Goal: Information Seeking & Learning: Learn about a topic

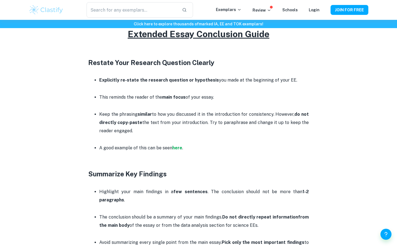
scroll to position [227, 0]
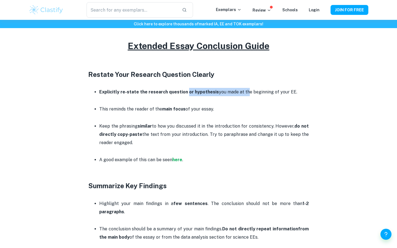
drag, startPoint x: 186, startPoint y: 94, endPoint x: 243, endPoint y: 94, distance: 57.0
click at [243, 94] on p "Explicitly re-state the research question or hypothesis you made at the beginni…" at bounding box center [203, 92] width 209 height 8
drag, startPoint x: 165, startPoint y: 112, endPoint x: 215, endPoint y: 112, distance: 49.3
click at [215, 112] on p "This reminds the reader of the main focus of your essay." at bounding box center [203, 109] width 209 height 8
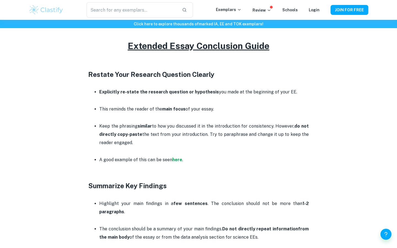
click at [215, 112] on p "This reminds the reader of the main focus of your essay." at bounding box center [203, 109] width 209 height 8
drag, startPoint x: 200, startPoint y: 126, endPoint x: 200, endPoint y: 139, distance: 13.8
click at [200, 139] on p "Keep the phrasing similar to how you discussed it in the introduction for consi…" at bounding box center [203, 134] width 209 height 25
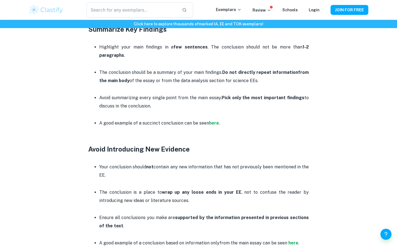
scroll to position [360, 0]
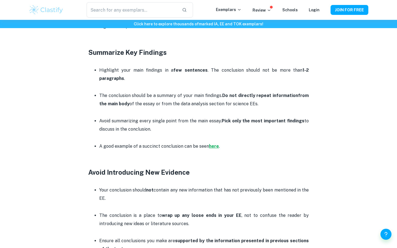
click at [212, 147] on strong "here" at bounding box center [214, 146] width 10 height 5
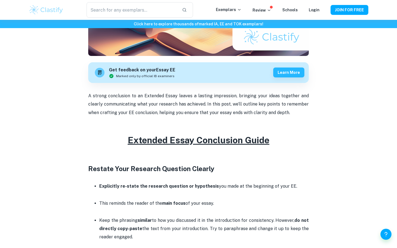
scroll to position [184, 0]
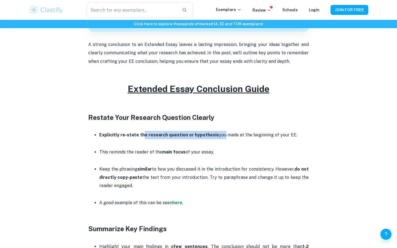
drag, startPoint x: 141, startPoint y: 136, endPoint x: 219, endPoint y: 136, distance: 77.4
click at [219, 136] on p "Explicitly re-state the research question or hypothesis you made at the beginni…" at bounding box center [203, 135] width 209 height 8
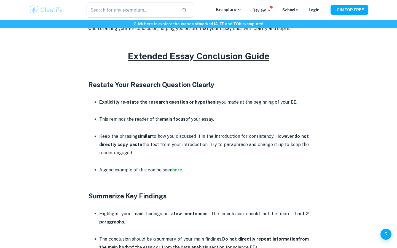
scroll to position [240, 0]
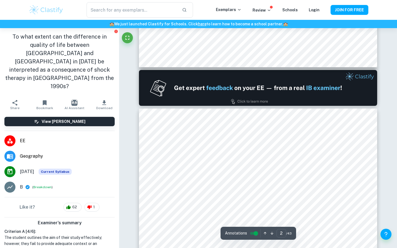
scroll to position [517, 0]
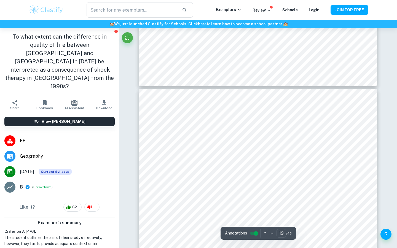
type input "20"
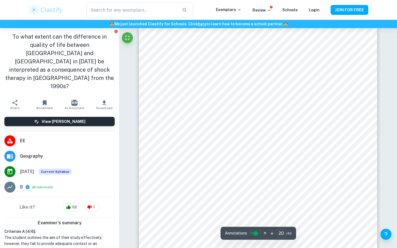
scroll to position [6678, 0]
